Goal: Find specific page/section: Find specific page/section

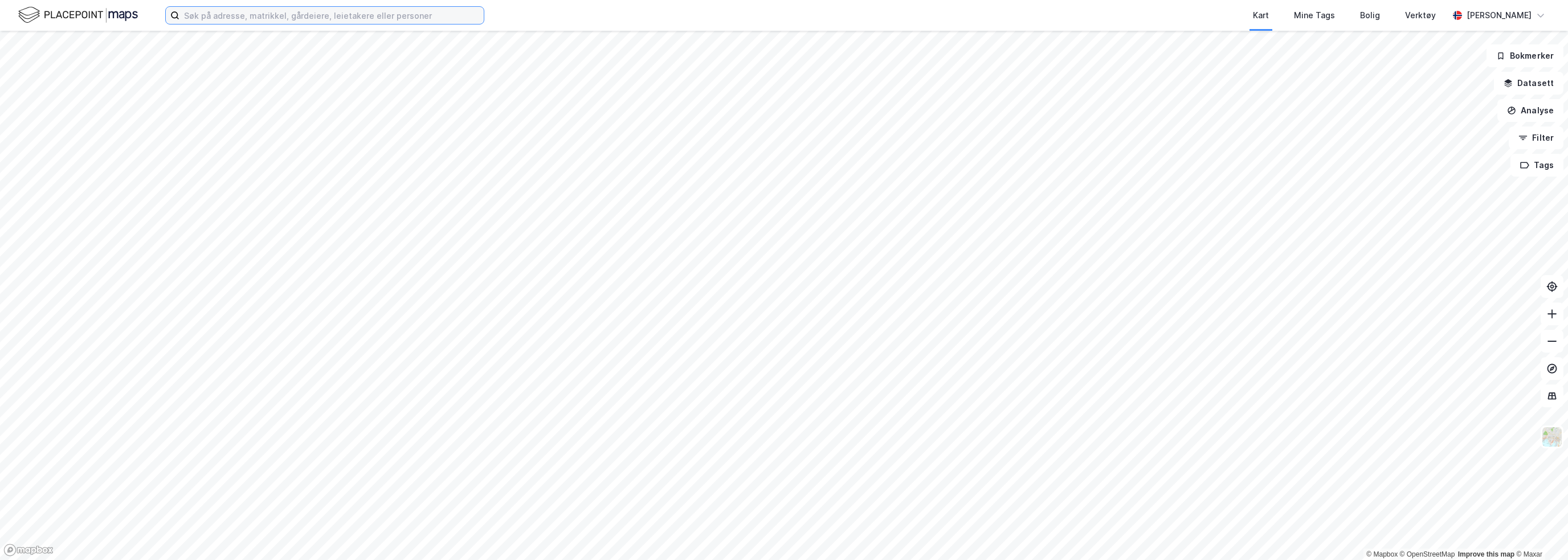
click at [206, 15] on input at bounding box center [331, 15] width 304 height 17
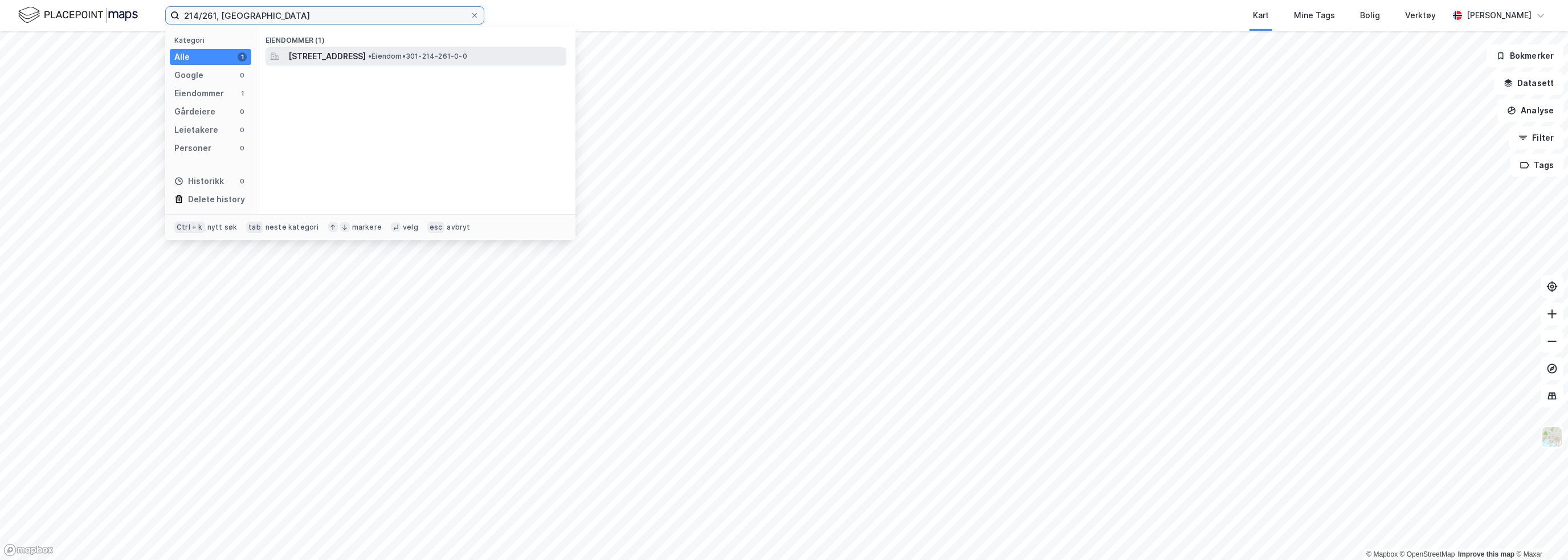
type input "214/261, [GEOGRAPHIC_DATA]"
click at [315, 59] on span "[STREET_ADDRESS]" at bounding box center [327, 56] width 78 height 14
